Goal: Information Seeking & Learning: Learn about a topic

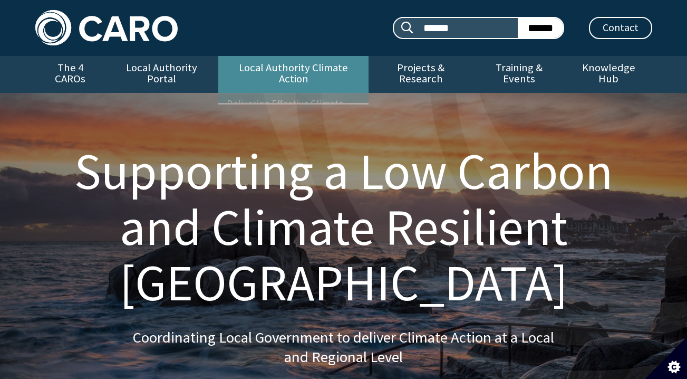
click at [301, 70] on link "Local Authority Climate Action" at bounding box center [293, 74] width 150 height 37
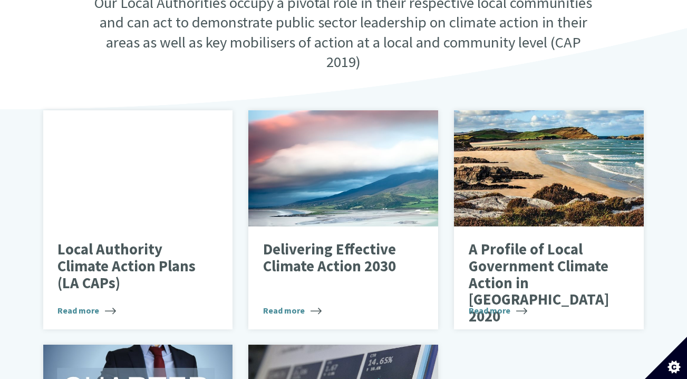
scroll to position [397, 0]
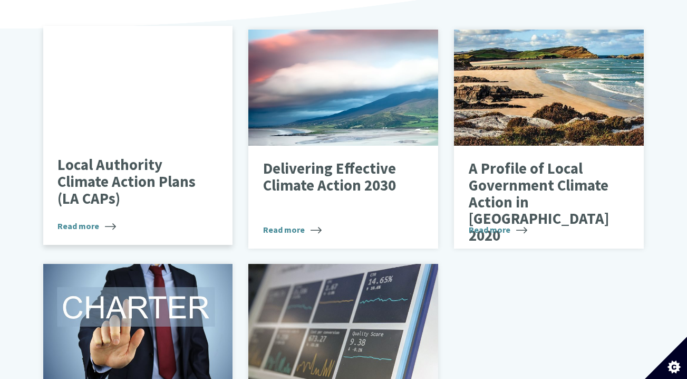
click at [169, 183] on p "Local Authority Climate Action Plans (LA CAPs)" at bounding box center [130, 182] width 145 height 50
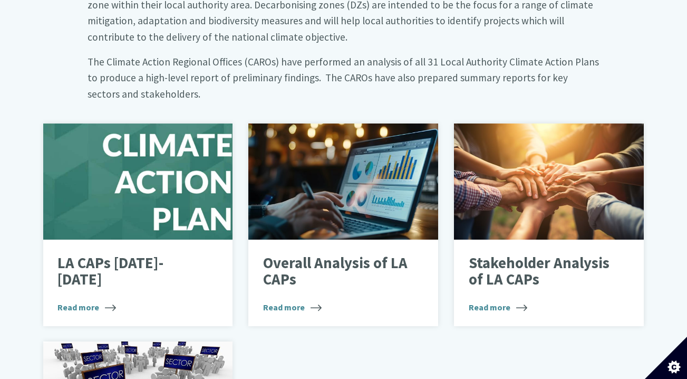
scroll to position [645, 0]
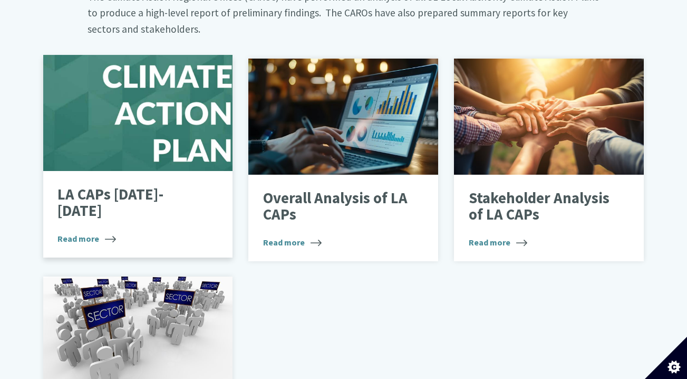
click at [178, 186] on p "LA CAPs [DATE]-[DATE]" at bounding box center [130, 202] width 145 height 33
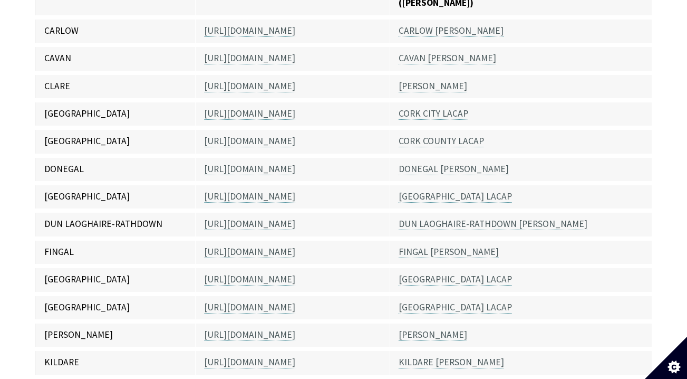
scroll to position [341, 0]
click at [282, 273] on link "https://www.galwaycity.ie/" at bounding box center [249, 279] width 91 height 12
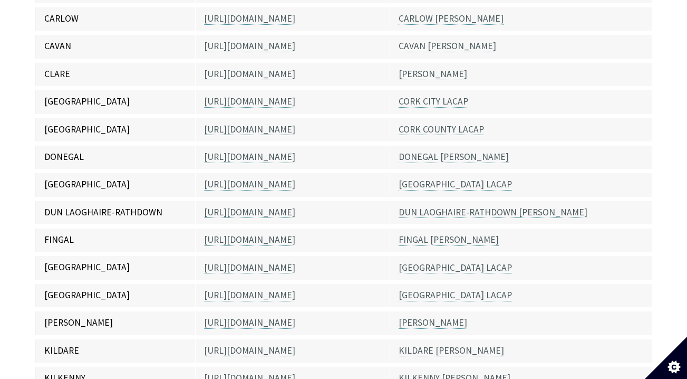
scroll to position [353, 0]
click at [428, 261] on link "GALWAY CITY LACAP" at bounding box center [455, 267] width 113 height 12
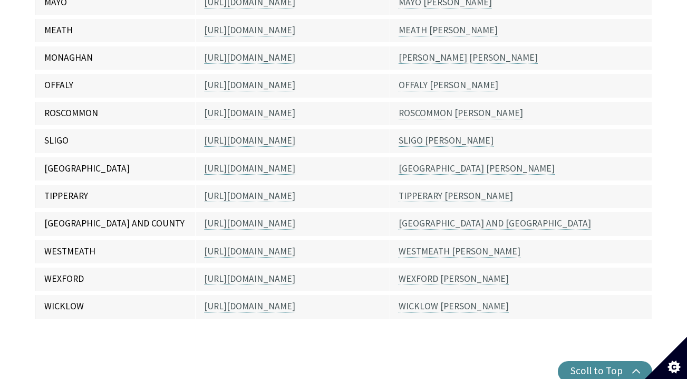
scroll to position [924, 0]
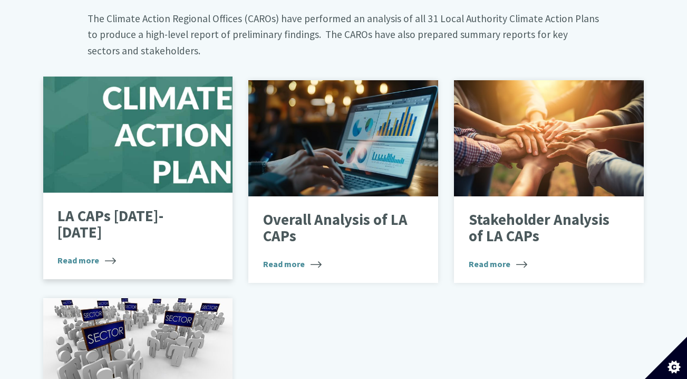
scroll to position [730, 0]
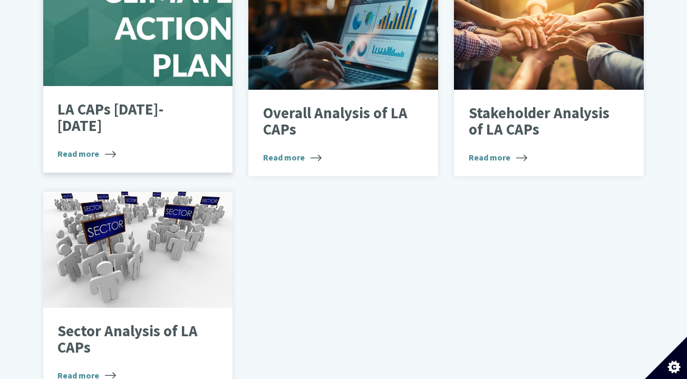
click at [141, 107] on div "LA CAPs 2024-2029 Read more" at bounding box center [138, 129] width 190 height 87
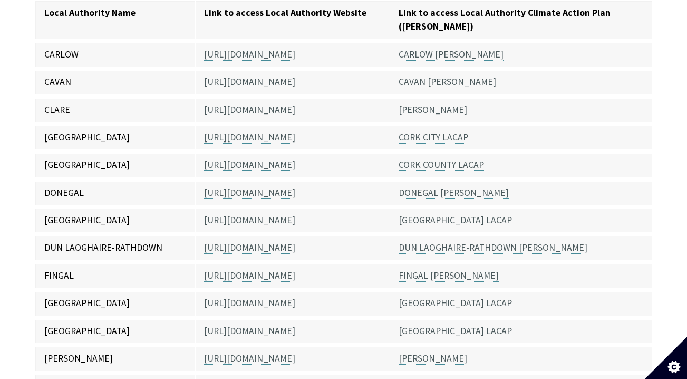
scroll to position [360, 0]
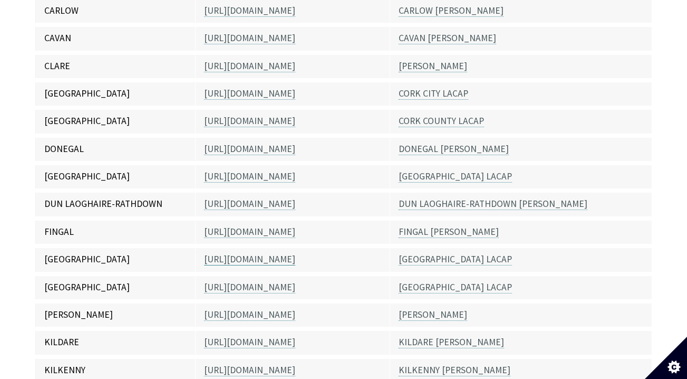
click at [252, 253] on link "[URL][DOMAIN_NAME]" at bounding box center [249, 259] width 91 height 12
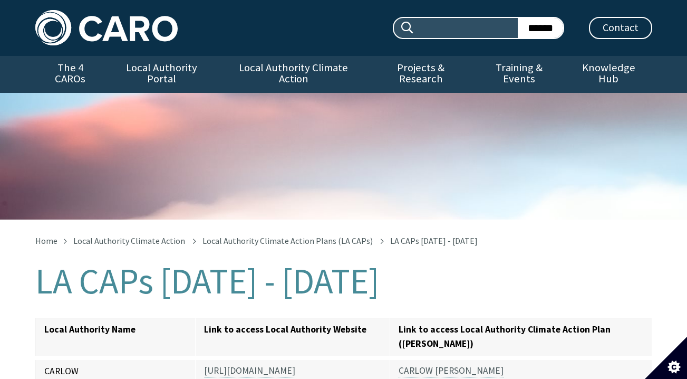
scroll to position [361, 0]
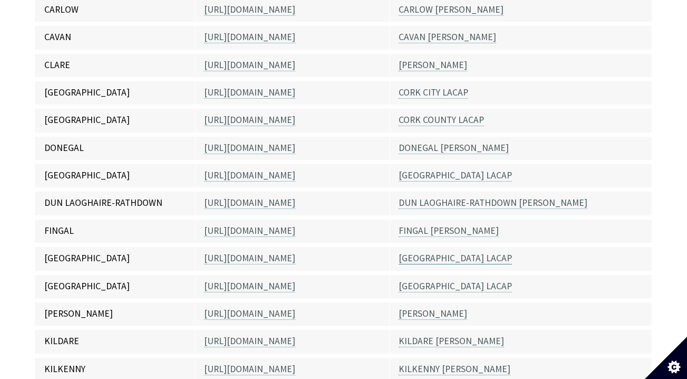
click at [446, 252] on link "[GEOGRAPHIC_DATA] LACAP" at bounding box center [455, 258] width 113 height 12
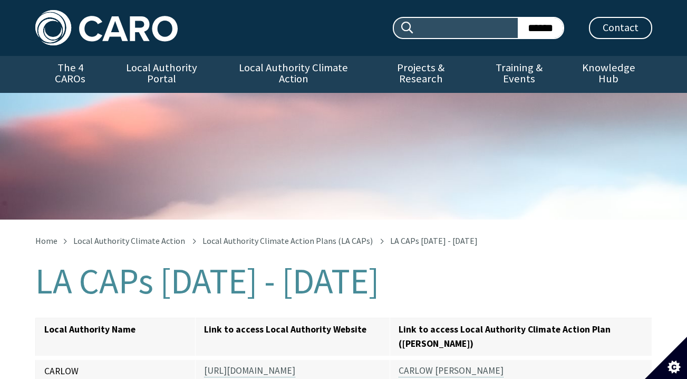
scroll to position [362, 0]
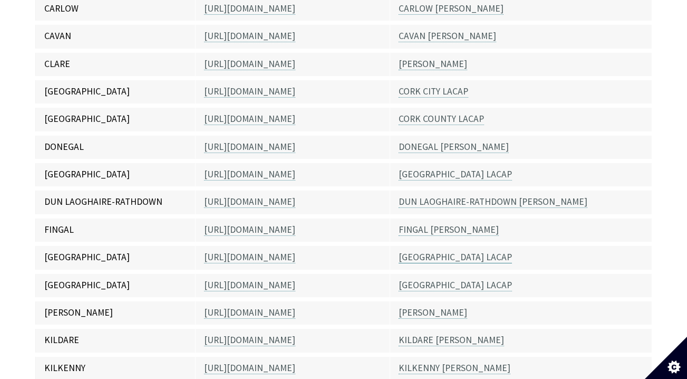
click at [419, 251] on link "[GEOGRAPHIC_DATA] LACAP" at bounding box center [455, 257] width 113 height 12
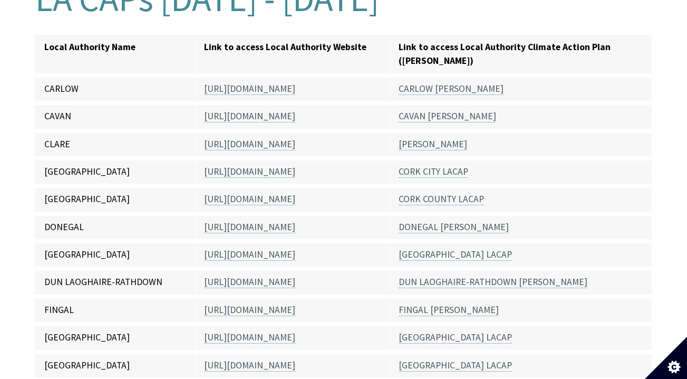
scroll to position [251, 0]
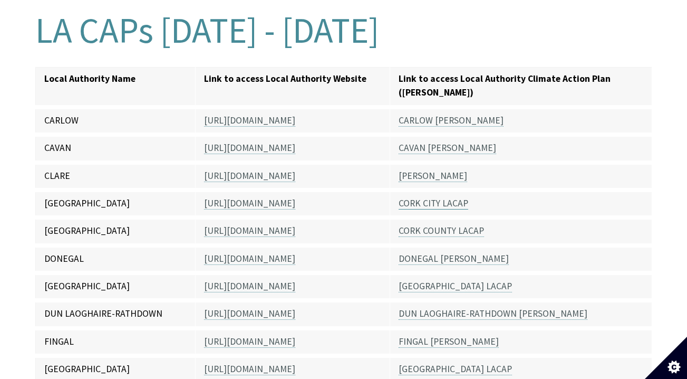
click at [451, 197] on link "CORK CITY LACAP" at bounding box center [434, 203] width 70 height 12
